Goal: Book appointment/travel/reservation

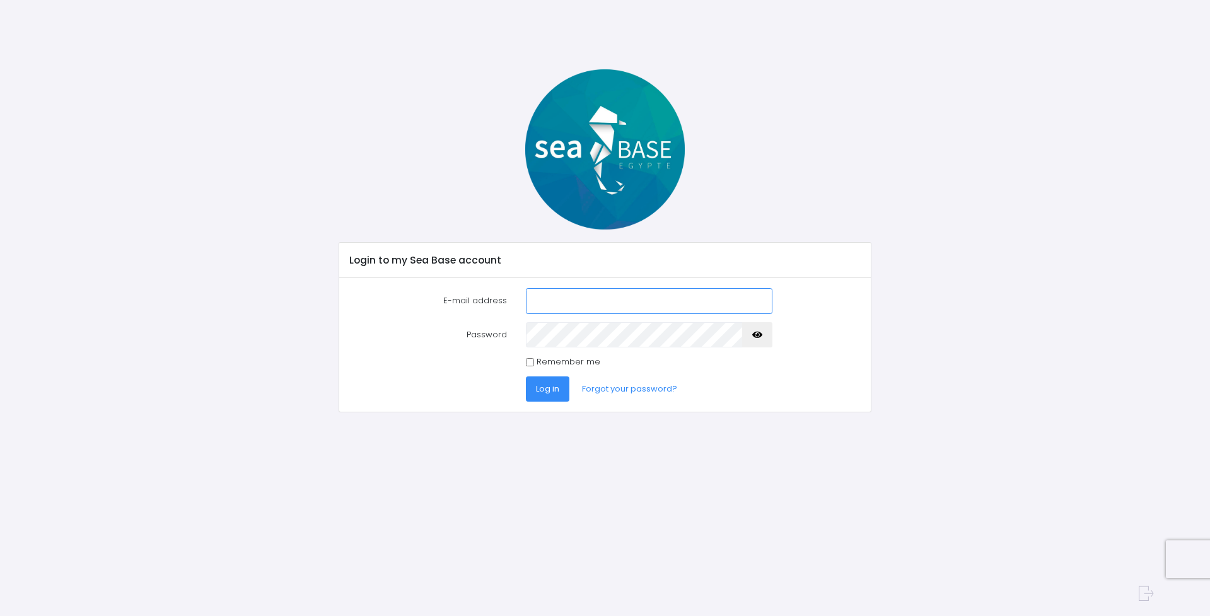
type input "[PERSON_NAME][EMAIL_ADDRESS][DOMAIN_NAME]"
click at [561, 393] on button "Log in" at bounding box center [548, 388] width 44 height 25
type input "[PERSON_NAME][EMAIL_ADDRESS][DOMAIN_NAME]"
click at [547, 390] on font "Log in" at bounding box center [547, 389] width 23 height 12
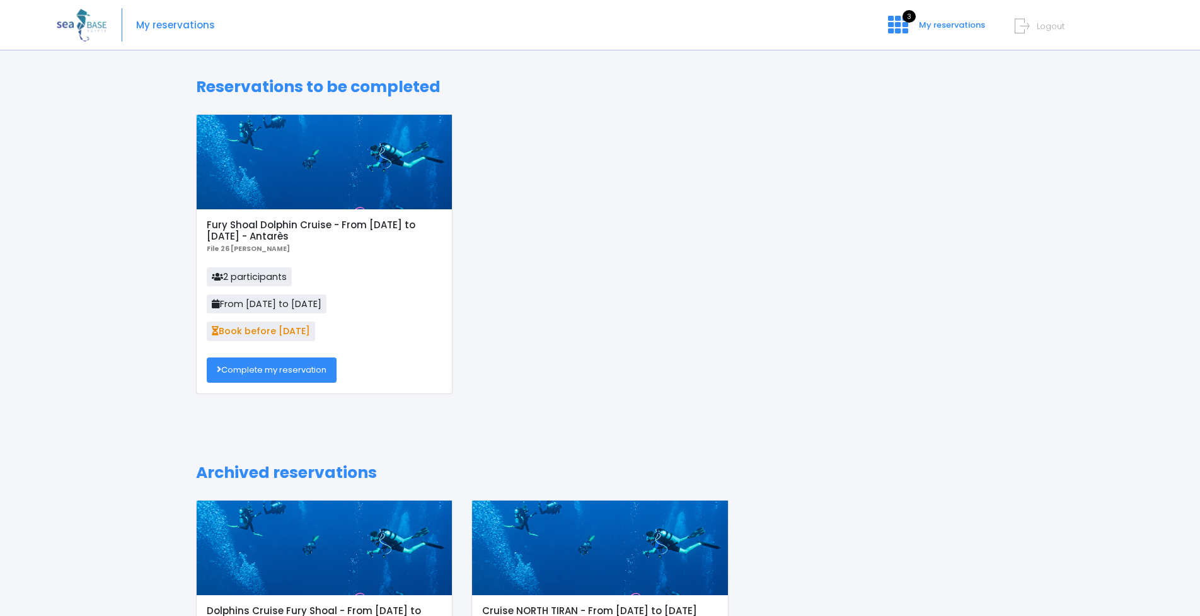
click at [277, 372] on font "Complete my reservation" at bounding box center [273, 370] width 105 height 12
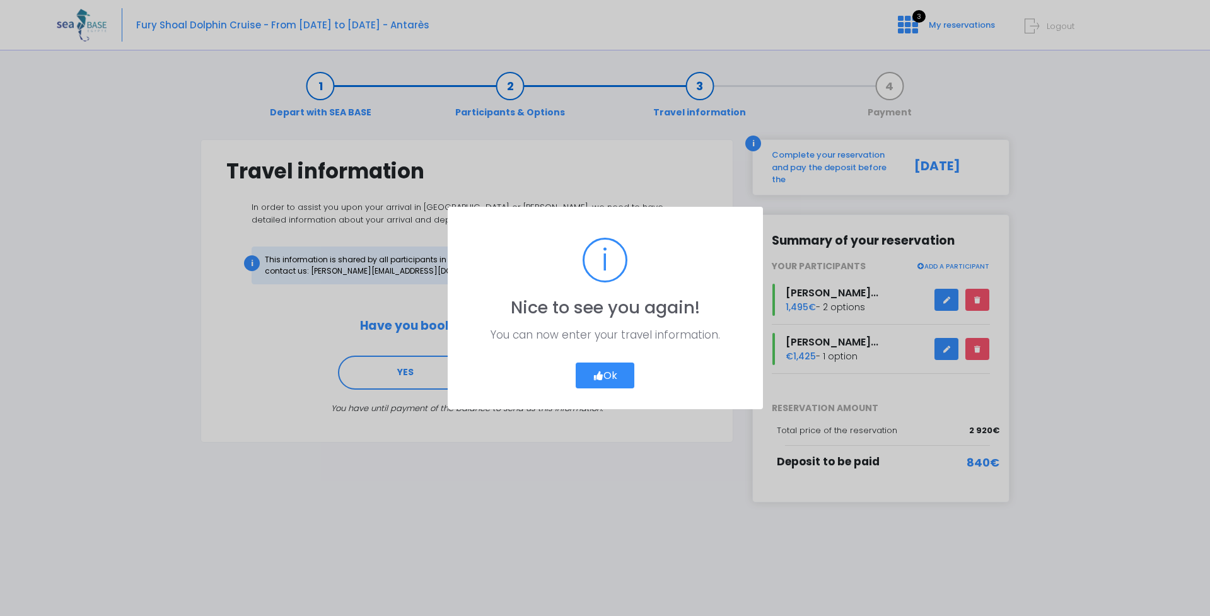
click at [613, 376] on button "Ok" at bounding box center [605, 376] width 59 height 26
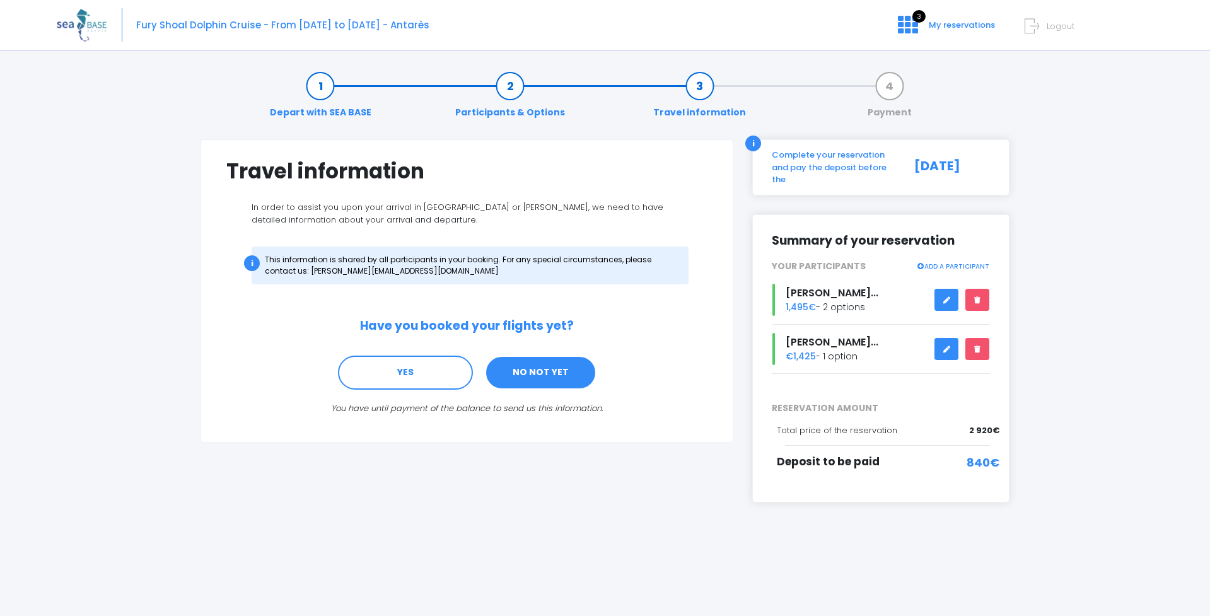
click at [555, 373] on font "NO NOT YET" at bounding box center [541, 372] width 56 height 13
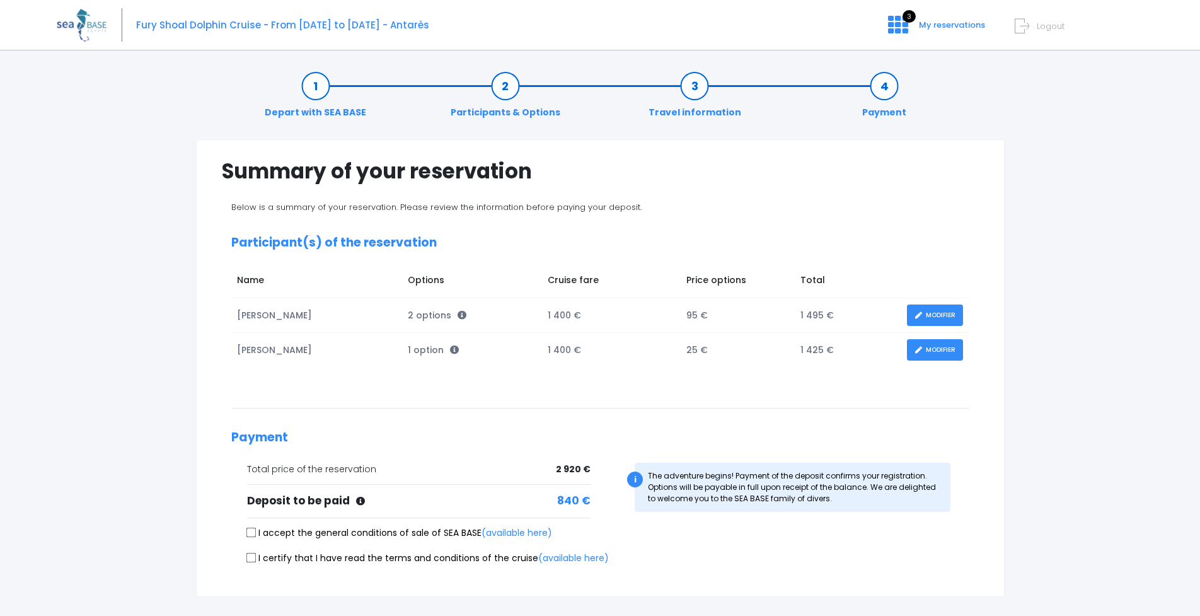
scroll to position [88, 0]
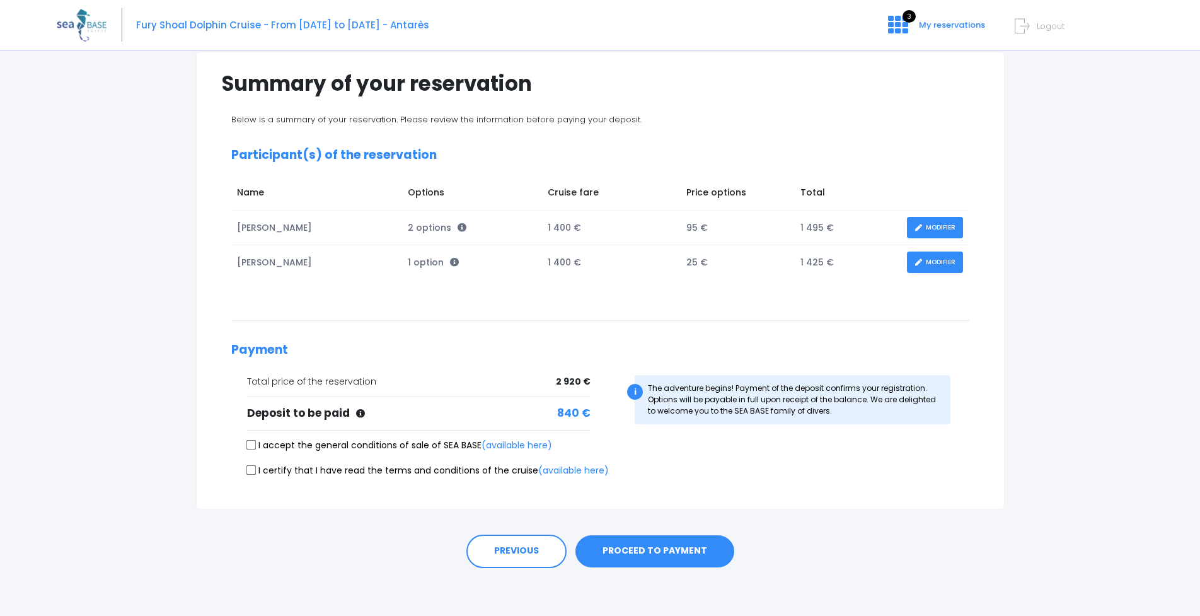
click at [674, 549] on font "PROCEED TO PAYMENT" at bounding box center [655, 551] width 105 height 13
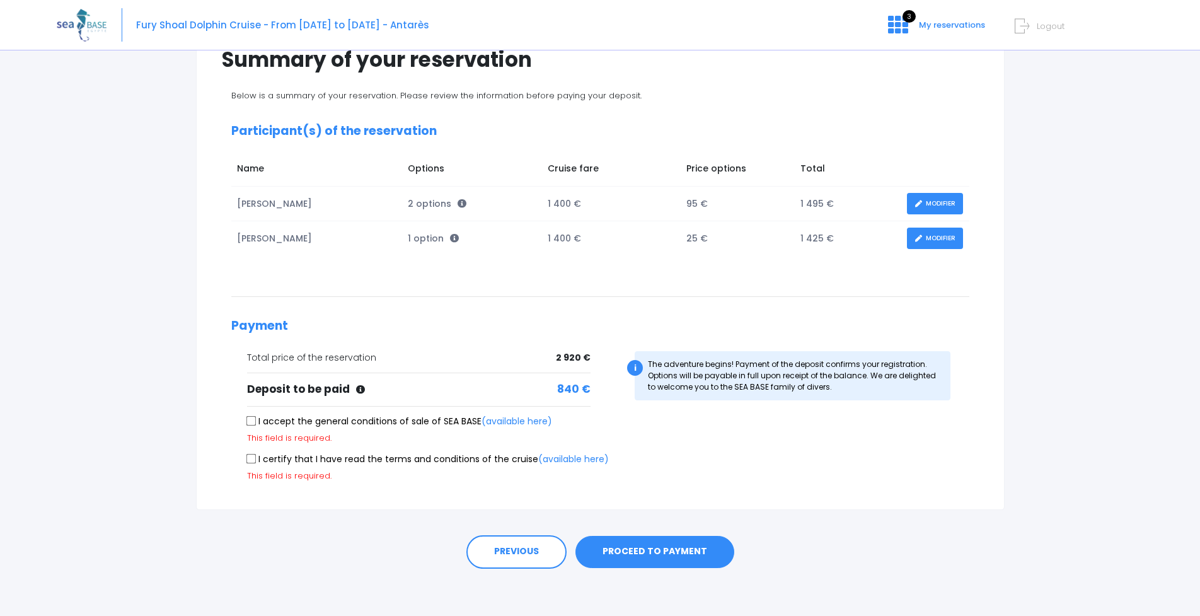
click at [252, 419] on input "I accept the general conditions of sale of SEA BASE (available here)" at bounding box center [251, 421] width 10 height 10
checkbox input "true"
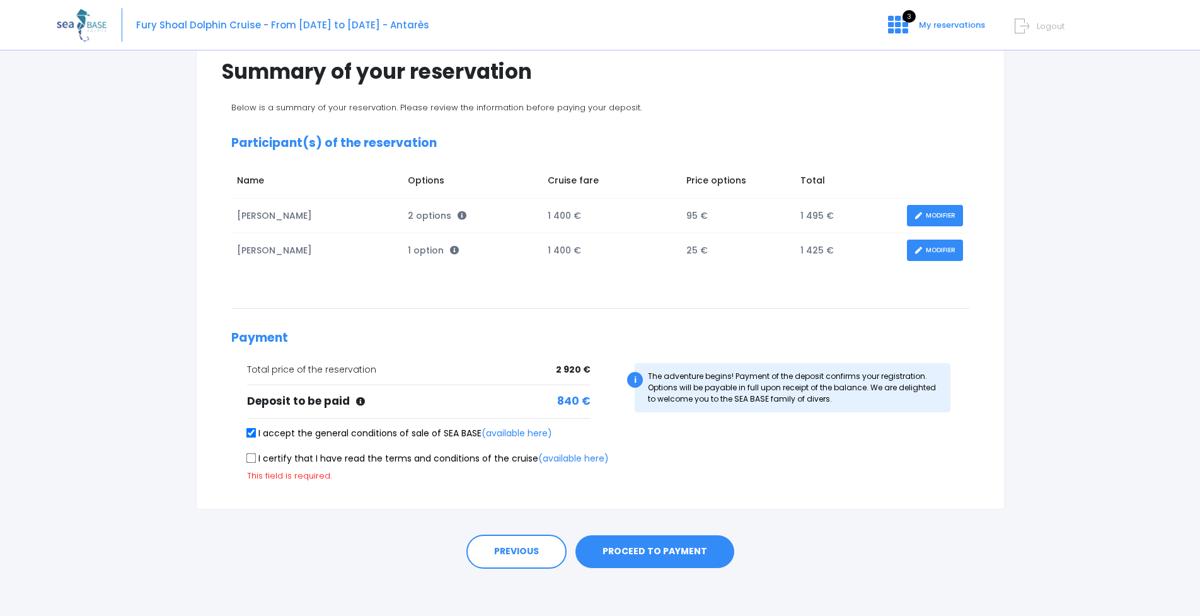
click at [252, 456] on input "I certify that I have read the terms and conditions of the cruise (available he…" at bounding box center [251, 458] width 10 height 10
checkbox input "true"
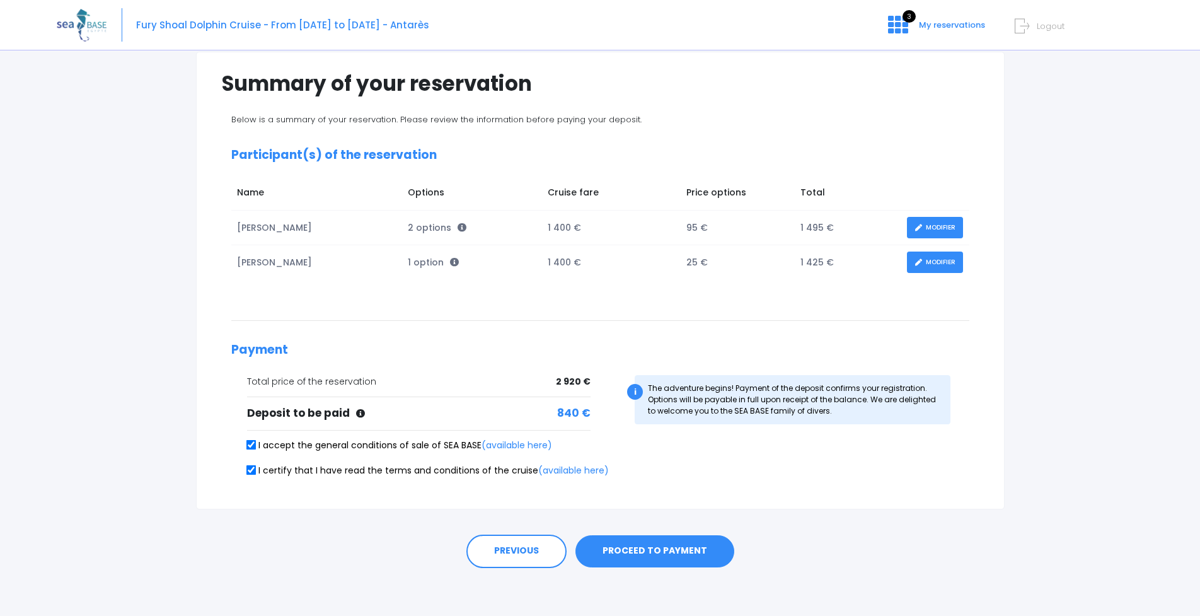
click at [652, 545] on font "PROCEED TO PAYMENT" at bounding box center [655, 551] width 105 height 13
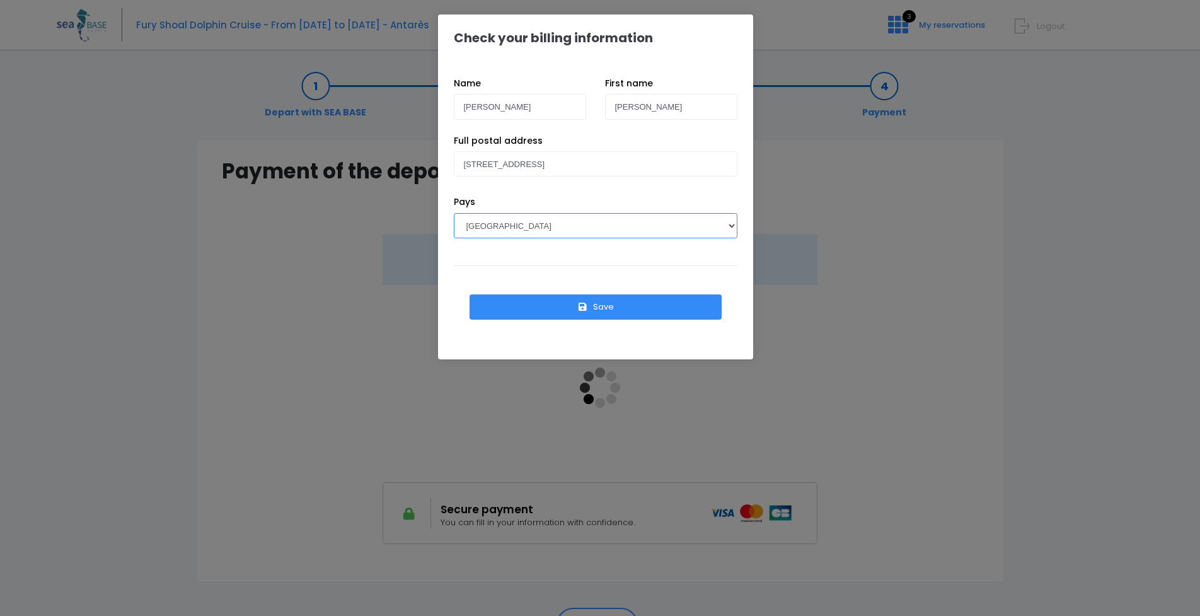
select select "PL"
click at [602, 307] on font "Save" at bounding box center [603, 307] width 21 height 12
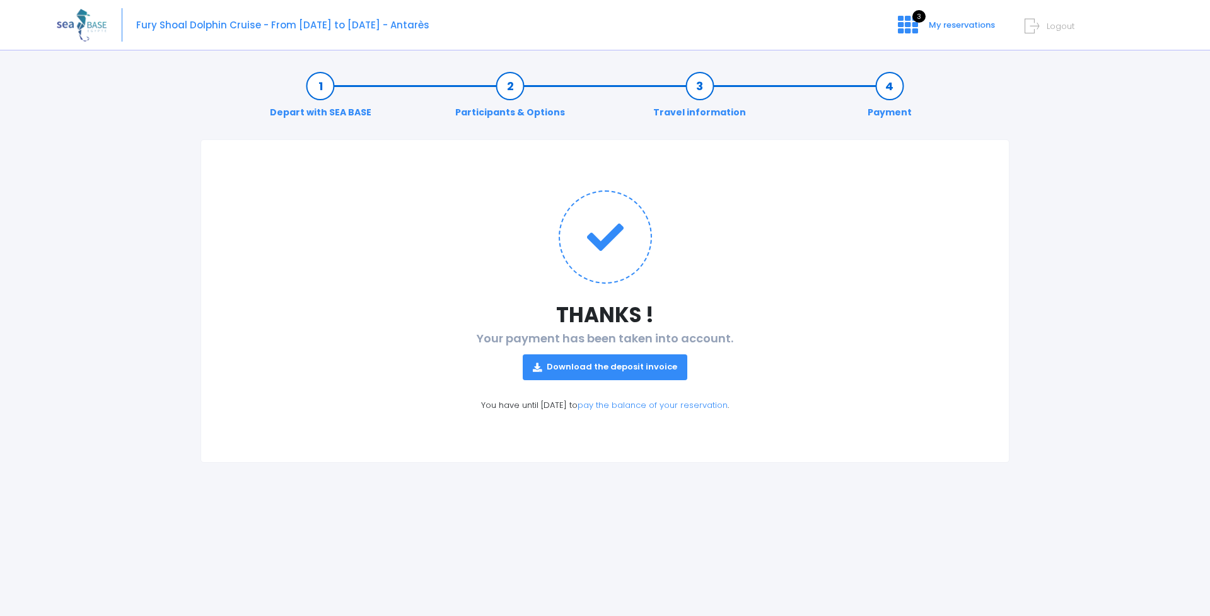
click at [608, 369] on font "Download the deposit invoice" at bounding box center [612, 367] width 131 height 12
click at [355, 268] on h1 at bounding box center [604, 236] width 757 height 93
click at [918, 21] on font "3" at bounding box center [919, 16] width 4 height 10
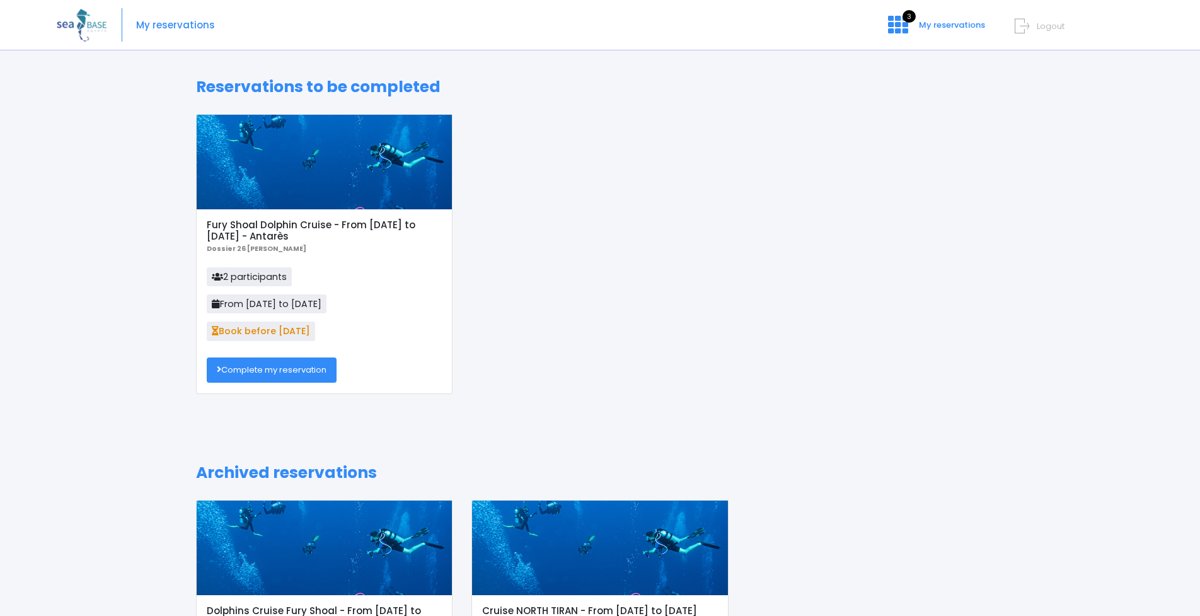
click at [320, 369] on font "Complete my reservation" at bounding box center [273, 370] width 105 height 12
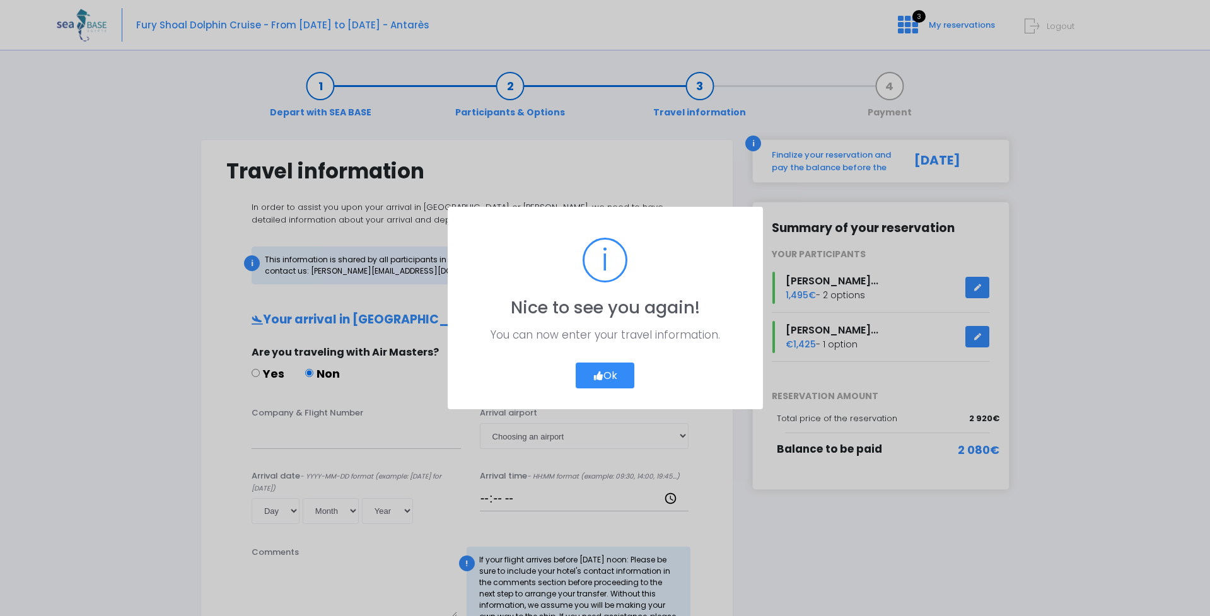
click at [600, 376] on icon "button" at bounding box center [598, 376] width 11 height 0
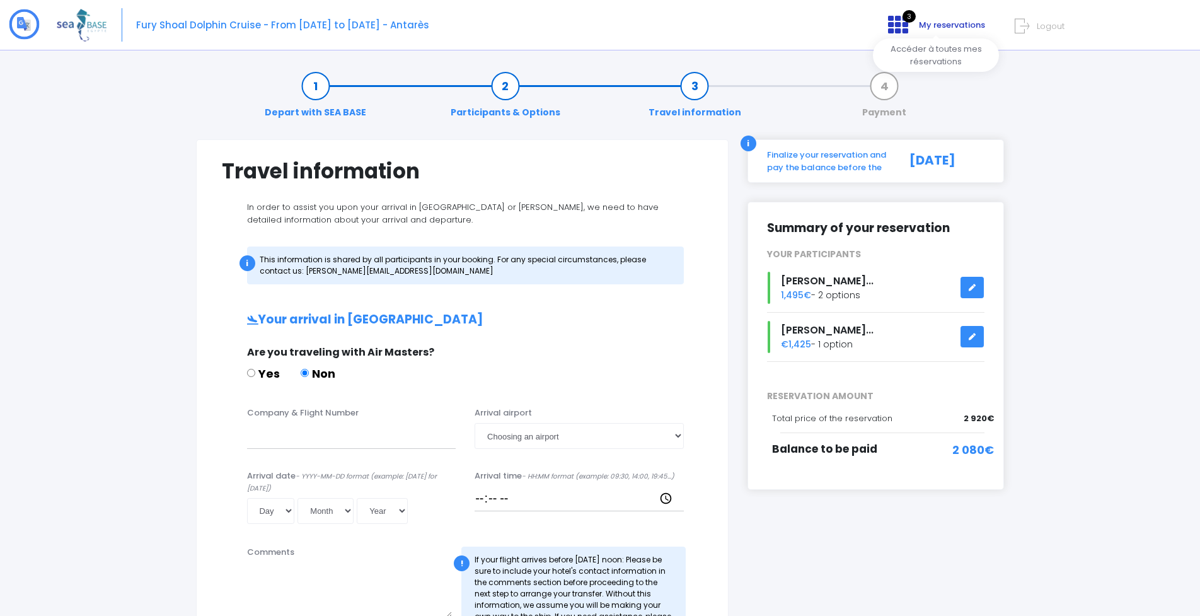
click at [913, 27] on link "3 My reservations" at bounding box center [935, 29] width 115 height 12
